Goal: Find specific page/section: Find specific page/section

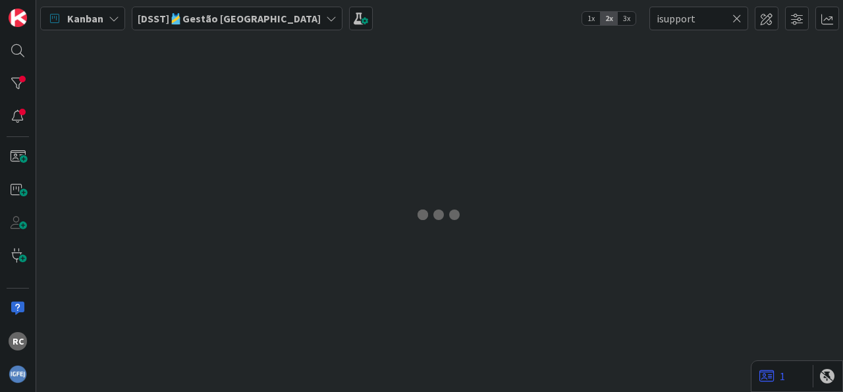
type input "isupport"
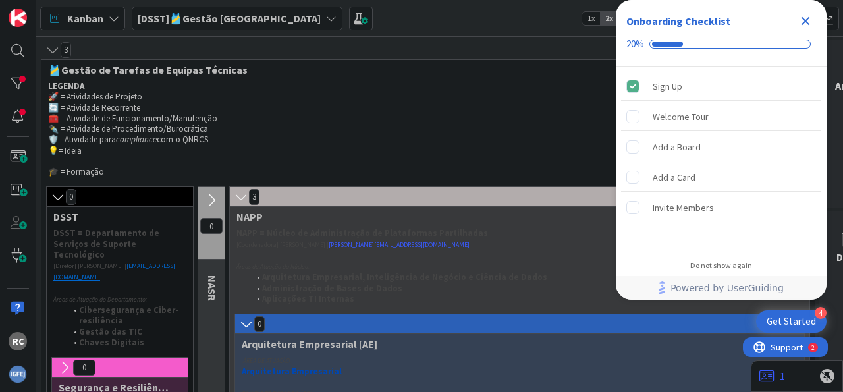
click at [806, 18] on icon "Close Checklist" at bounding box center [805, 21] width 16 height 16
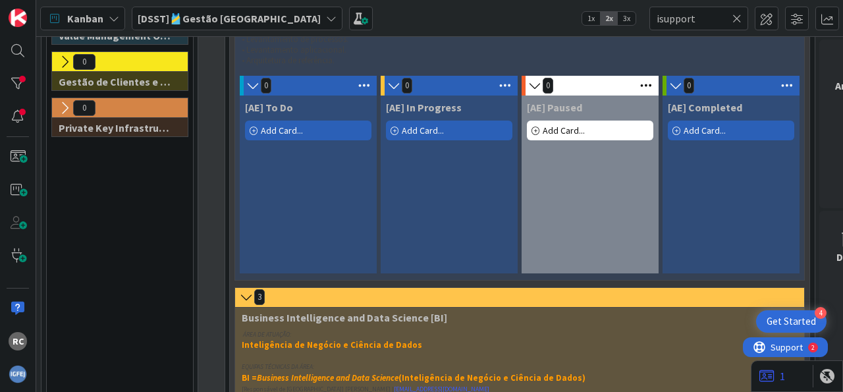
scroll to position [408, 0]
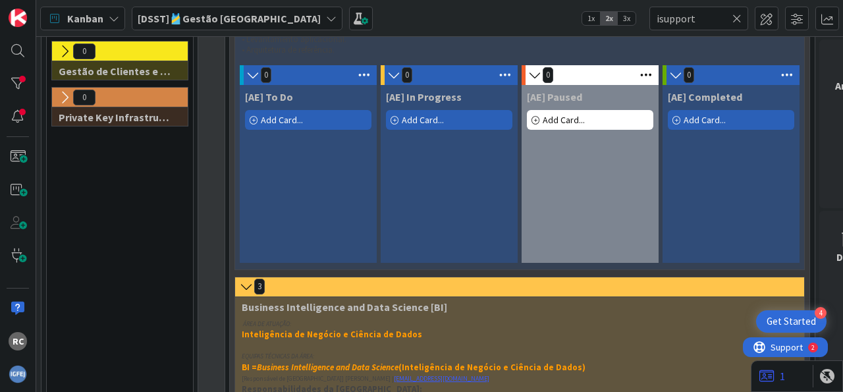
click at [737, 16] on icon at bounding box center [736, 19] width 9 height 12
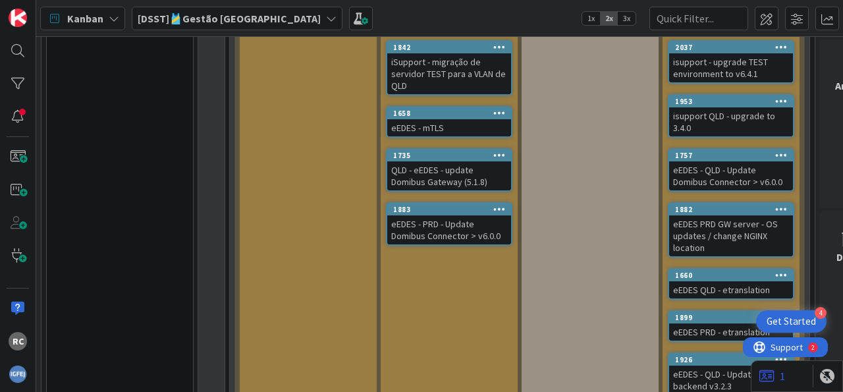
scroll to position [1715, 0]
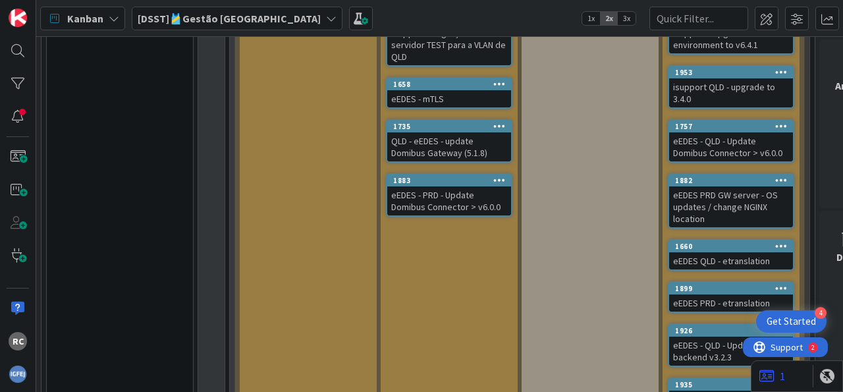
click at [458, 200] on div "eEDES - PRD - Update Domibus Connector > v6.0.0" at bounding box center [449, 200] width 124 height 29
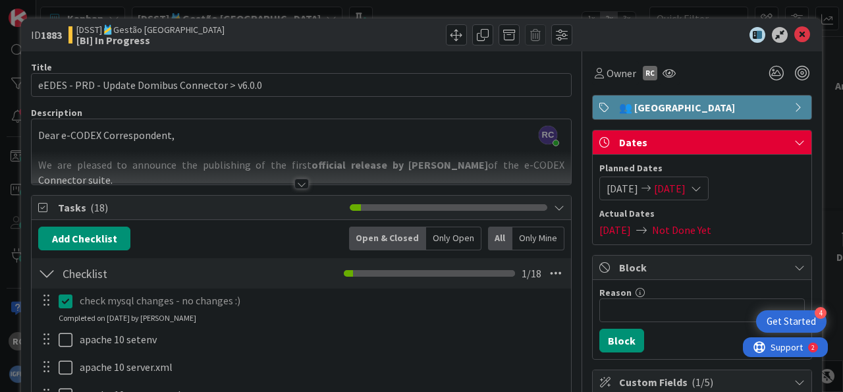
click at [795, 34] on icon at bounding box center [802, 35] width 16 height 16
